Goal: Navigation & Orientation: Find specific page/section

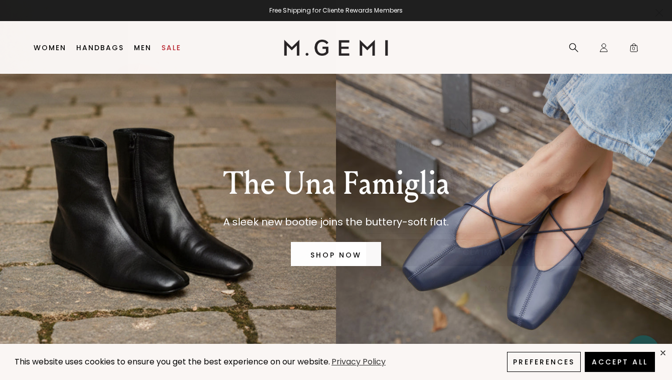
click at [661, 11] on icon "Close dialog" at bounding box center [659, 13] width 7 height 7
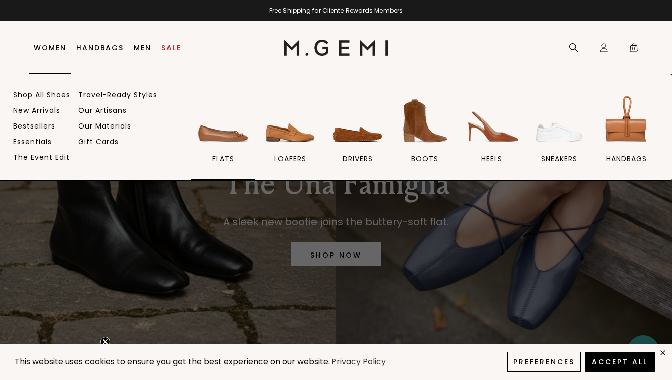
click at [209, 136] on img at bounding box center [223, 121] width 56 height 56
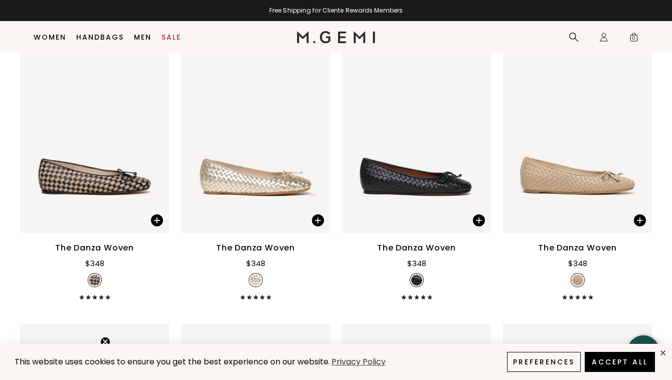
scroll to position [1040, 0]
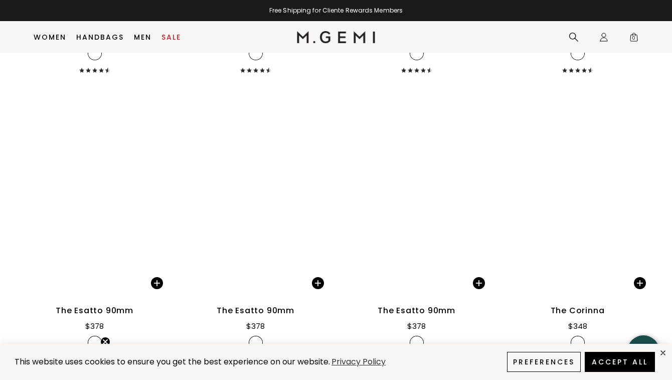
scroll to position [2414, 0]
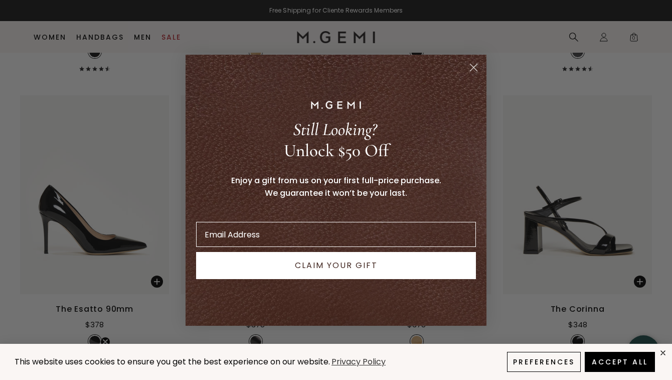
click at [476, 66] on circle "Close dialog" at bounding box center [474, 67] width 17 height 17
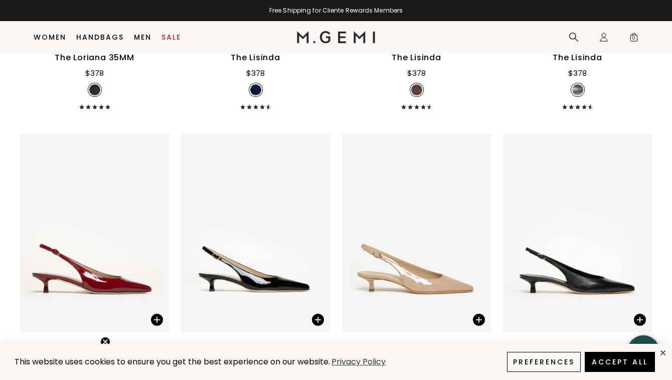
scroll to position [829, 0]
